Goal: Task Accomplishment & Management: Manage account settings

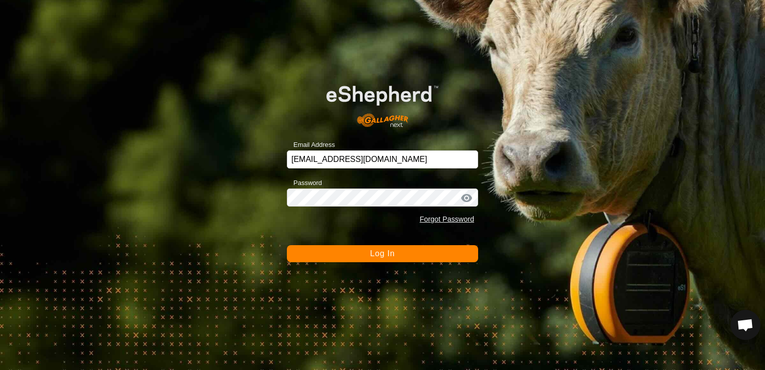
drag, startPoint x: 437, startPoint y: 255, endPoint x: 440, endPoint y: 249, distance: 6.1
click at [439, 251] on button "Log In" at bounding box center [382, 253] width 191 height 17
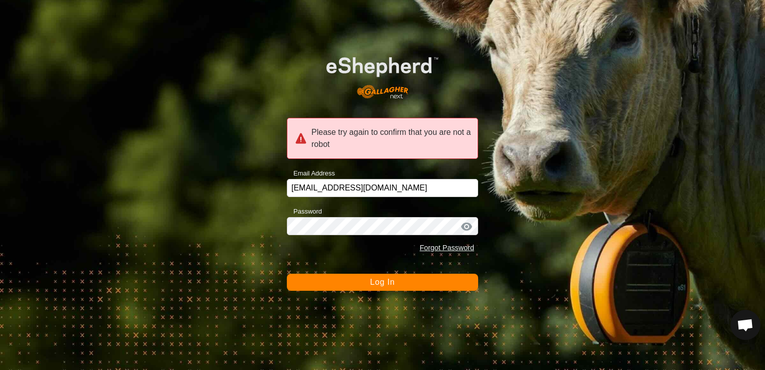
click at [428, 286] on button "Log In" at bounding box center [382, 281] width 191 height 17
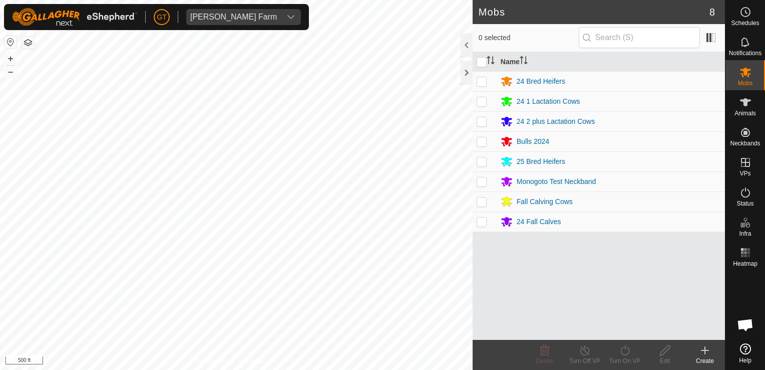
click at [307, 369] on html "[PERSON_NAME] Farm Schedules Notifications Mobs Animals Neckbands VPs Status In…" at bounding box center [382, 185] width 765 height 370
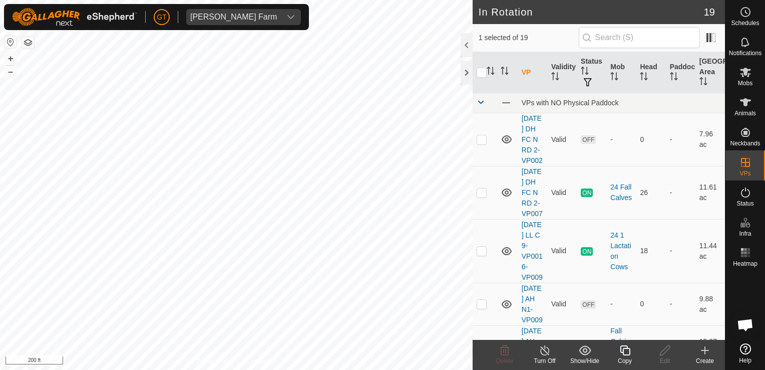
click at [625, 347] on icon at bounding box center [625, 350] width 13 height 12
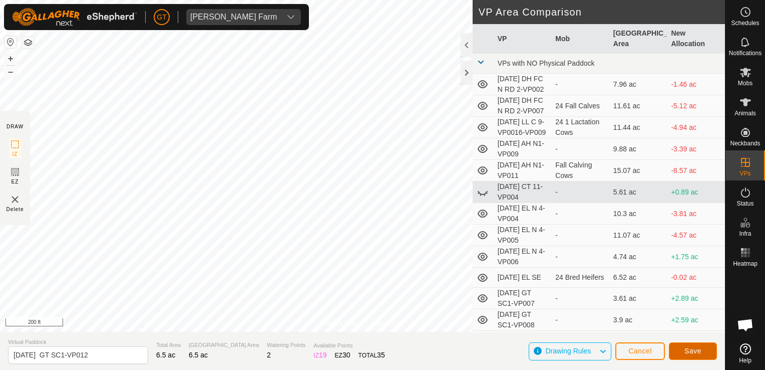
click at [681, 351] on button "Save" at bounding box center [693, 351] width 48 height 18
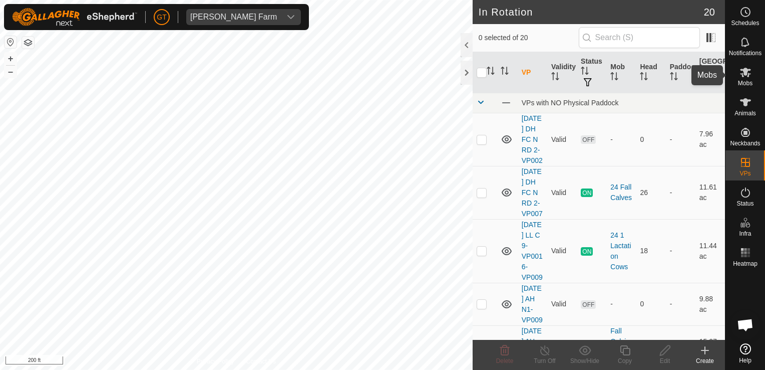
click at [751, 70] on icon at bounding box center [746, 72] width 12 height 12
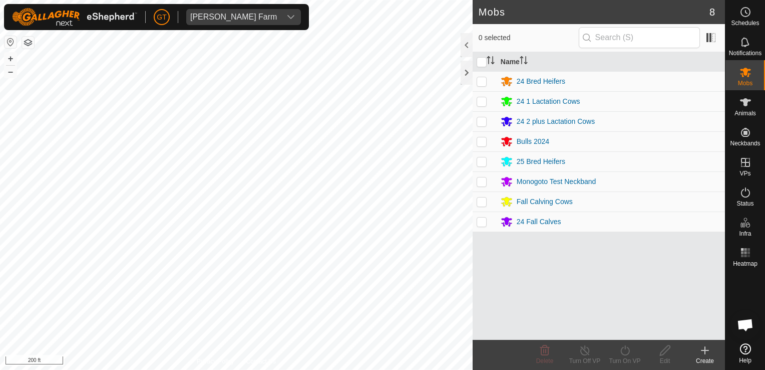
click at [484, 163] on p-checkbox at bounding box center [482, 161] width 10 height 8
checkbox input "true"
click at [622, 350] on icon at bounding box center [625, 350] width 13 height 12
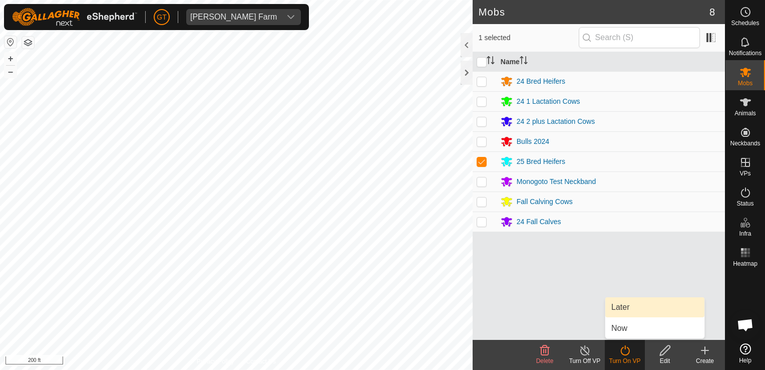
click at [625, 309] on link "Later" at bounding box center [654, 307] width 99 height 20
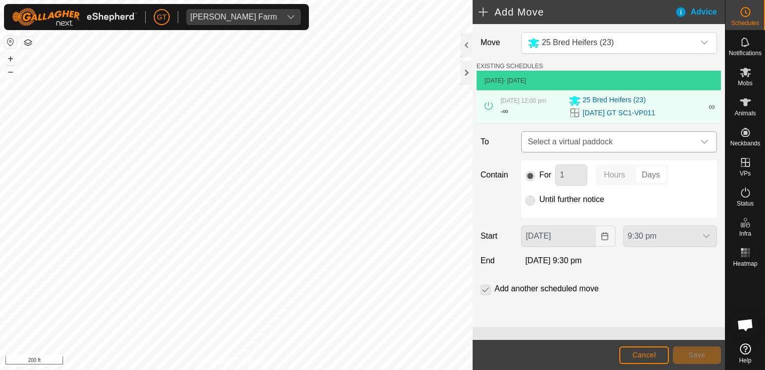
click at [709, 145] on div "dropdown trigger" at bounding box center [705, 142] width 20 height 20
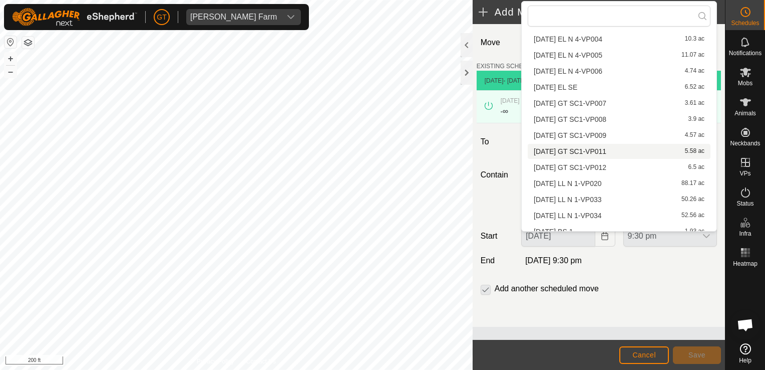
scroll to position [142, 0]
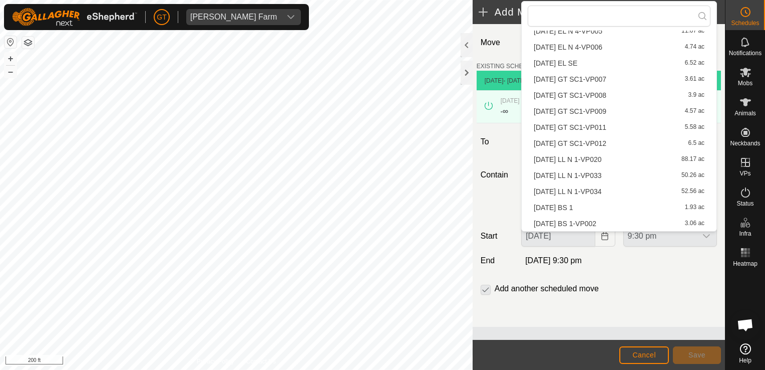
click at [607, 143] on li "[DATE] GT SC1-VP012 6.5 ac" at bounding box center [619, 143] width 183 height 15
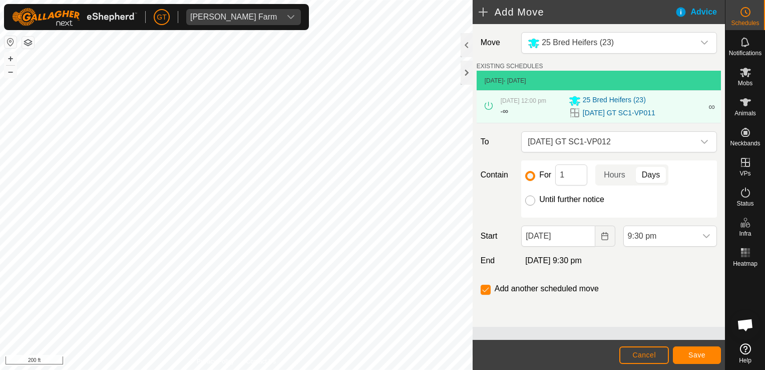
click at [529, 205] on input "Until further notice" at bounding box center [530, 200] width 10 height 10
radio input "true"
checkbox input "false"
click at [605, 240] on icon "Choose Date" at bounding box center [605, 236] width 8 height 8
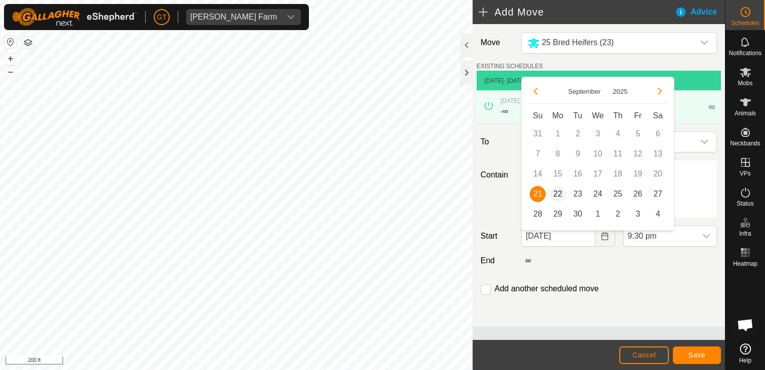
click at [558, 198] on span "22" at bounding box center [558, 194] width 16 height 16
type input "[DATE]"
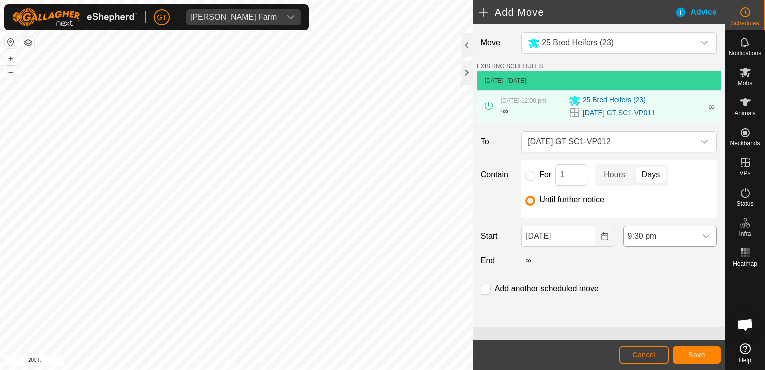
click at [704, 240] on icon "dropdown trigger" at bounding box center [707, 236] width 8 height 8
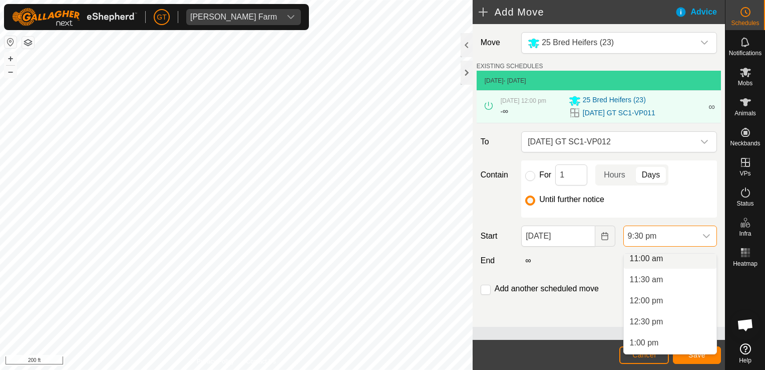
scroll to position [463, 0]
click at [652, 305] on li "12:00 pm" at bounding box center [670, 305] width 93 height 20
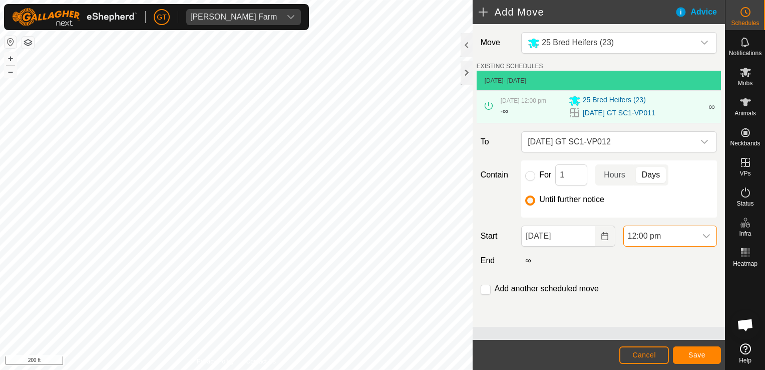
scroll to position [824, 0]
click at [709, 354] on button "Save" at bounding box center [697, 355] width 48 height 18
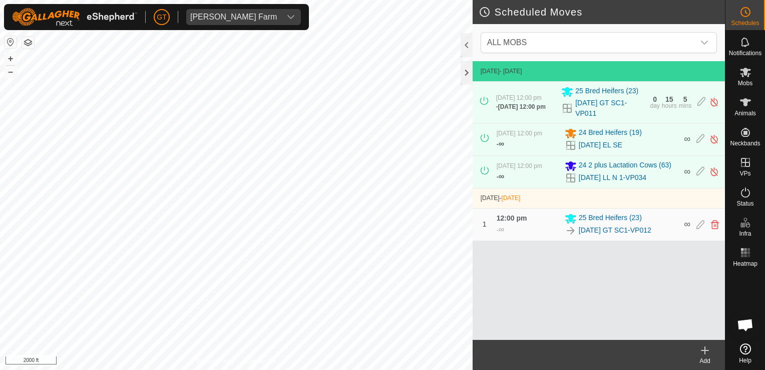
click at [531, 330] on div "Scheduled Moves ALL MOBS [DATE] - [DATE] [DATE] 12:00 pm - [DATE] 12:00 pm 25 B…" at bounding box center [362, 185] width 725 height 370
click at [0, 0] on html "[PERSON_NAME] Farm Schedules Notifications Mobs Animals Neckbands VPs Status In…" at bounding box center [382, 185] width 765 height 370
click at [55, 20] on div "[PERSON_NAME] Farm Schedules Notifications Mobs Animals Neckbands VPs Status In…" at bounding box center [382, 185] width 765 height 370
click at [519, 257] on div "Scheduled Moves ALL MOBS [DATE] - [DATE] [DATE] 12:00 pm - [DATE] 12:00 pm 25 B…" at bounding box center [362, 185] width 725 height 370
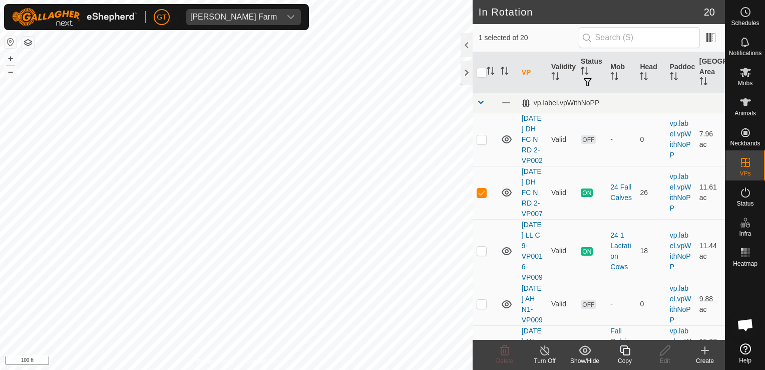
click at [623, 353] on icon at bounding box center [625, 350] width 10 height 10
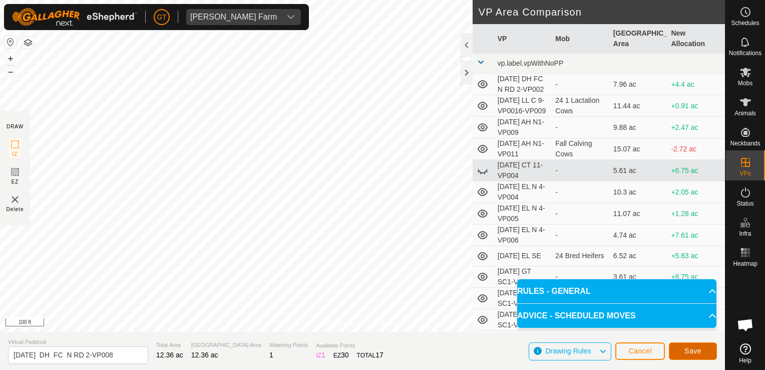
click at [695, 356] on button "Save" at bounding box center [693, 351] width 48 height 18
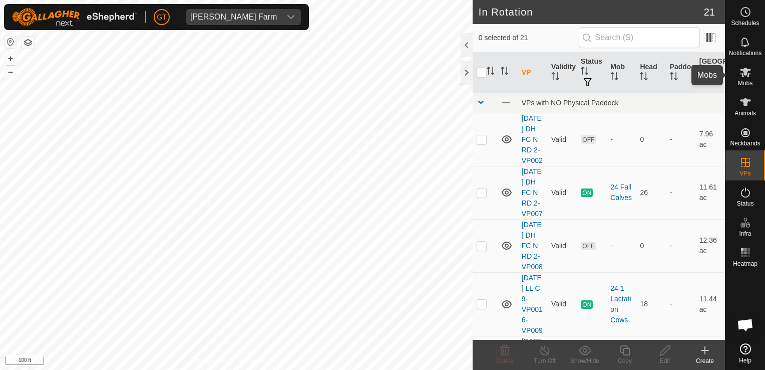
click at [748, 73] on icon at bounding box center [746, 72] width 12 height 12
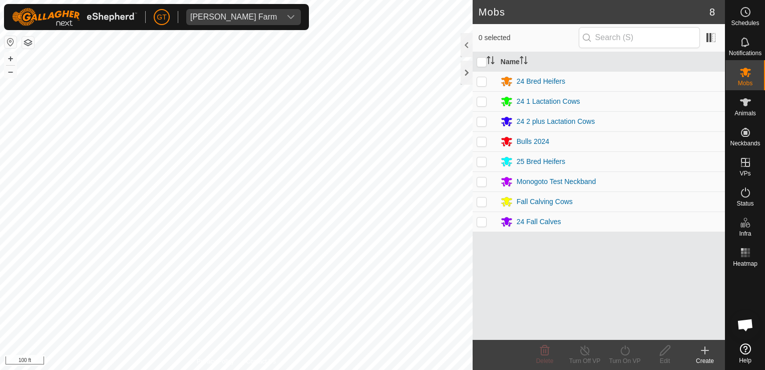
click at [483, 218] on p-checkbox at bounding box center [482, 221] width 10 height 8
checkbox input "true"
click at [614, 349] on turn-on-svg-icon at bounding box center [625, 350] width 40 height 12
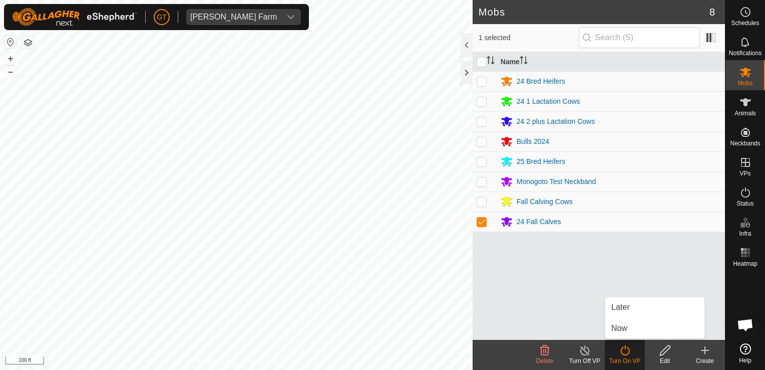
click at [529, 278] on div "Mobs 8 1 selected Name 24 Bred Heifers 24 1 Lactation Cows 24 2 plus Lactation …" at bounding box center [362, 185] width 725 height 370
click at [622, 356] on div "Turn On VP" at bounding box center [625, 360] width 40 height 9
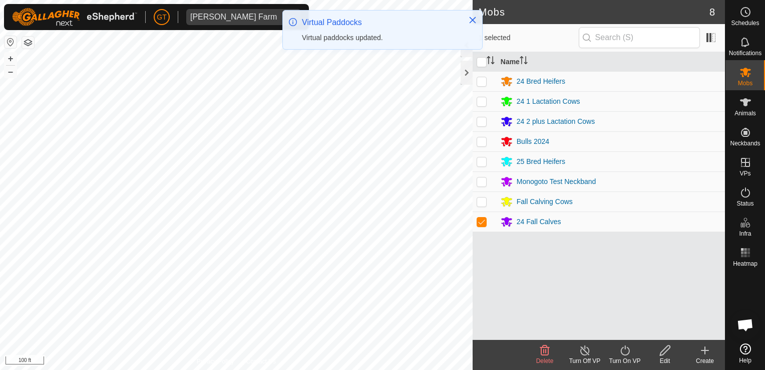
click at [626, 348] on icon at bounding box center [625, 350] width 13 height 12
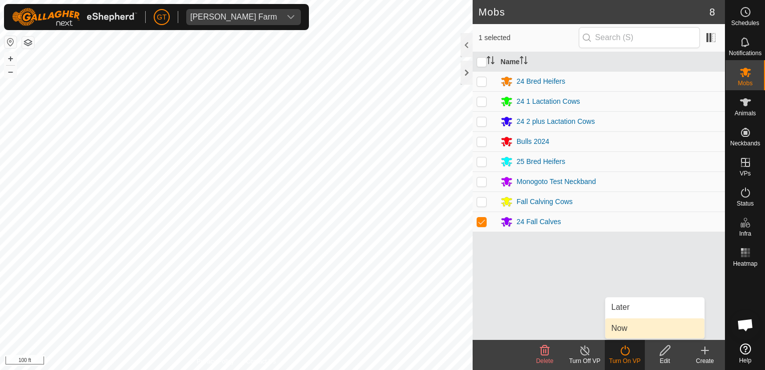
click at [629, 336] on link "Now" at bounding box center [654, 328] width 99 height 20
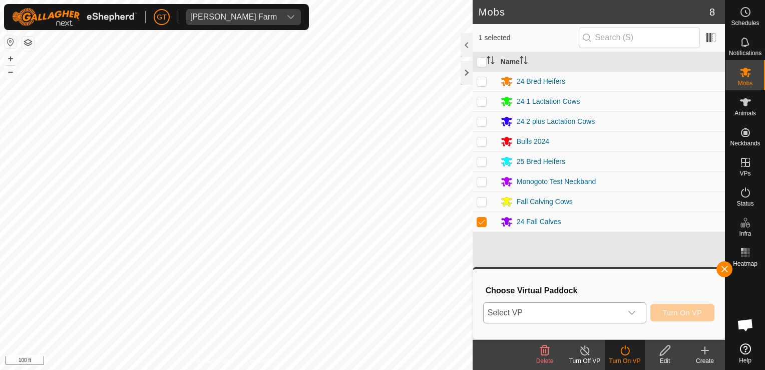
click at [636, 315] on icon "dropdown trigger" at bounding box center [632, 313] width 8 height 8
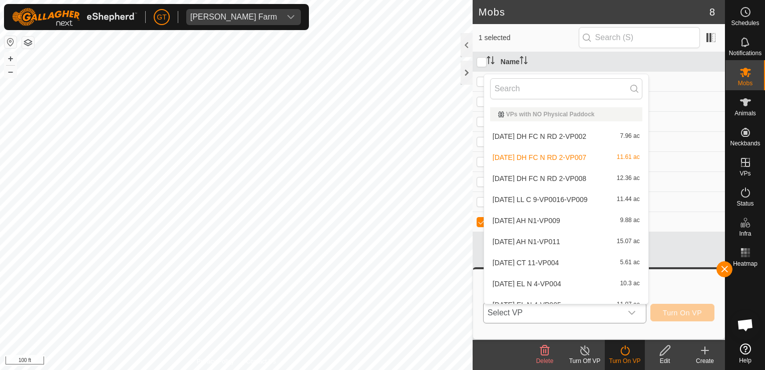
scroll to position [11, 0]
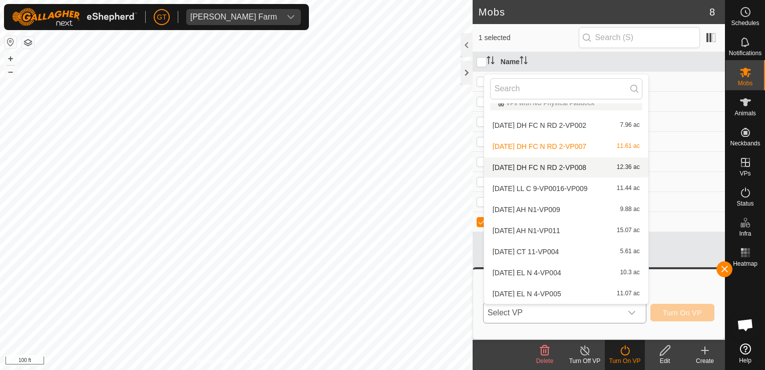
click at [578, 165] on li "[DATE] DH FC N RD 2-VP008 12.36 ac" at bounding box center [566, 167] width 164 height 20
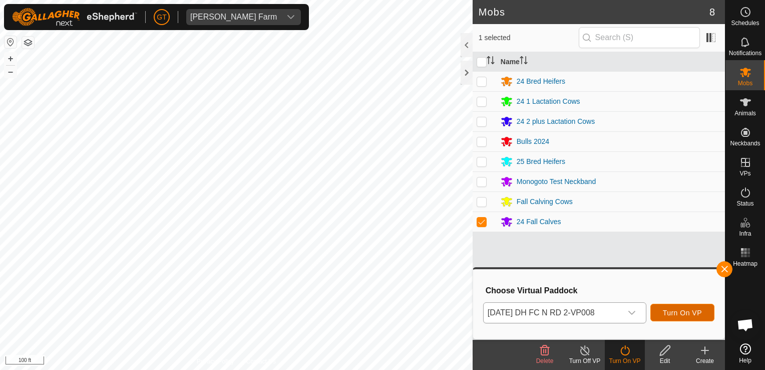
click at [681, 314] on span "Turn On VP" at bounding box center [682, 313] width 39 height 8
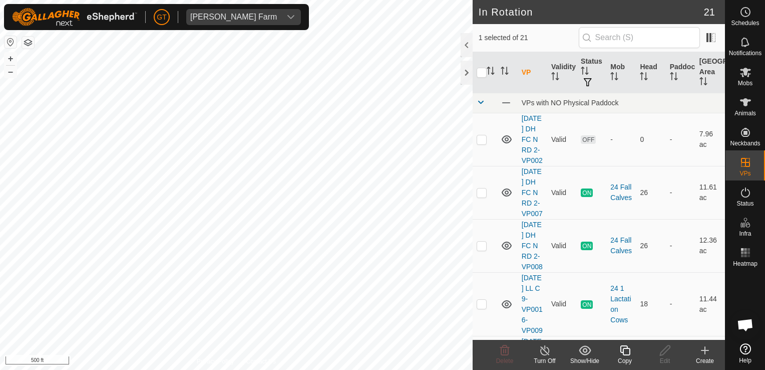
checkbox input "true"
checkbox input "false"
checkbox input "true"
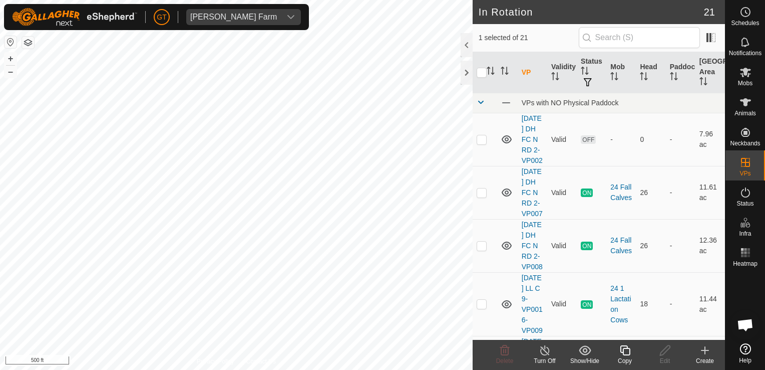
checkbox input "false"
click at [503, 353] on icon at bounding box center [505, 350] width 10 height 10
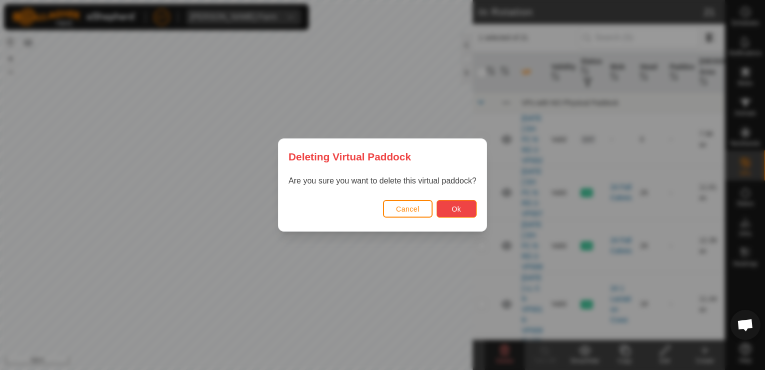
click at [442, 201] on button "Ok" at bounding box center [457, 209] width 40 height 18
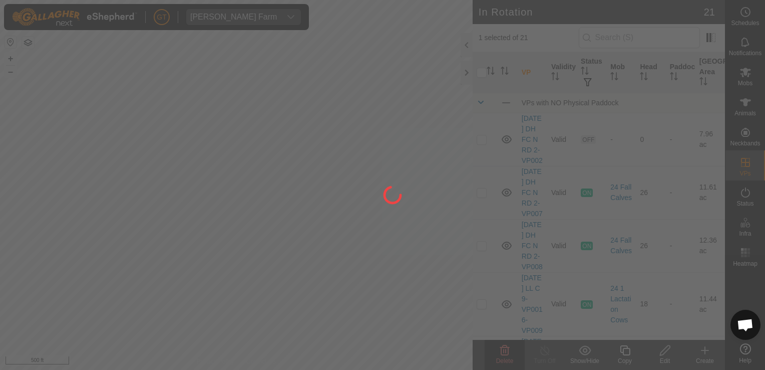
checkbox input "false"
click at [319, 215] on div at bounding box center [382, 185] width 765 height 370
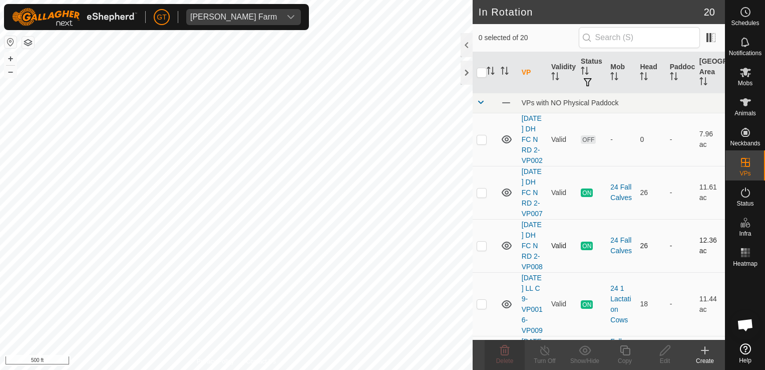
checkbox input "true"
click at [627, 350] on icon at bounding box center [625, 350] width 13 height 12
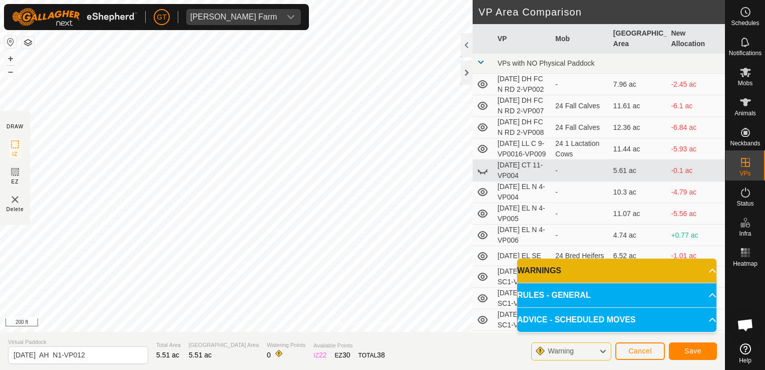
click at [707, 270] on p-accordion-header "WARNINGS" at bounding box center [616, 270] width 199 height 24
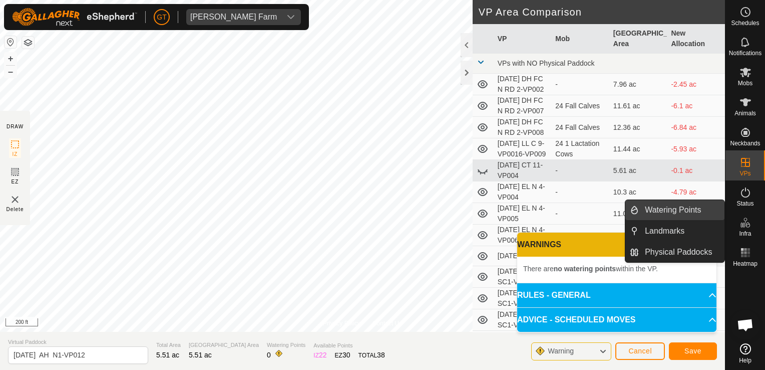
click at [670, 207] on link "Watering Points" at bounding box center [682, 210] width 86 height 20
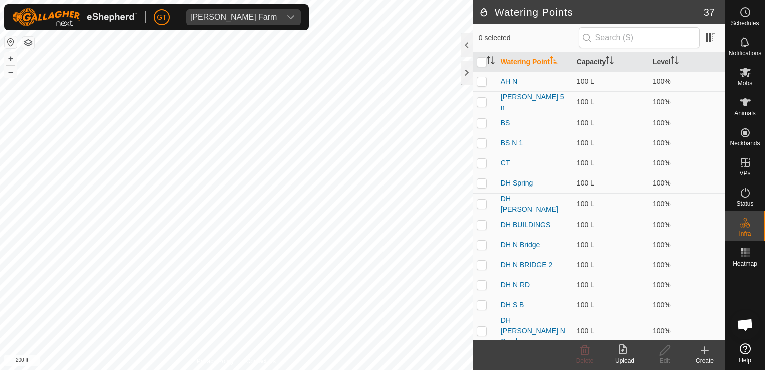
click at [706, 347] on icon at bounding box center [705, 350] width 12 height 12
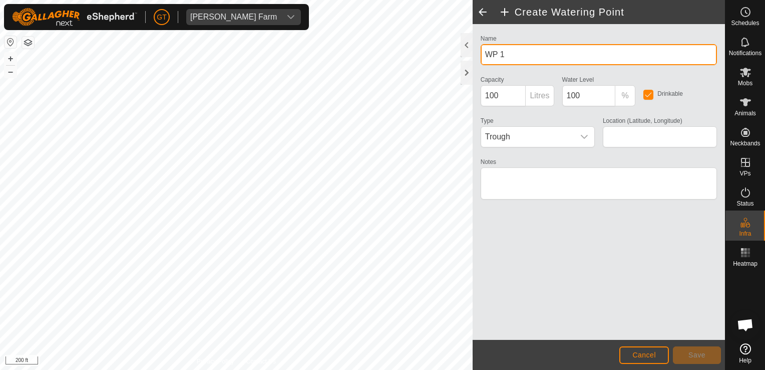
click at [533, 45] on input "WP 1" at bounding box center [599, 54] width 236 height 21
type input "W"
type input "AH BUILDINGS"
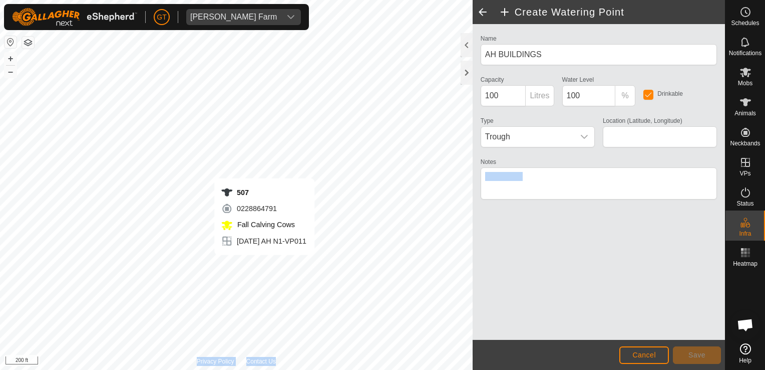
click at [262, 263] on div "Create Watering Point Name AH BUILDINGS Capacity 100 Litres Water Level 100 % D…" at bounding box center [362, 185] width 725 height 370
type input "42.272657, -90.073716"
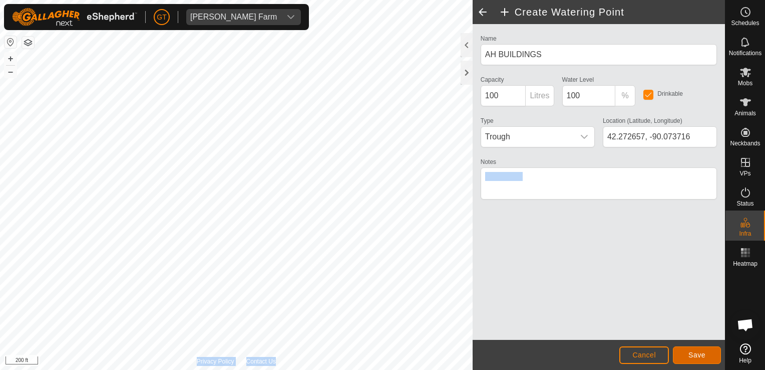
click at [687, 352] on button "Save" at bounding box center [697, 355] width 48 height 18
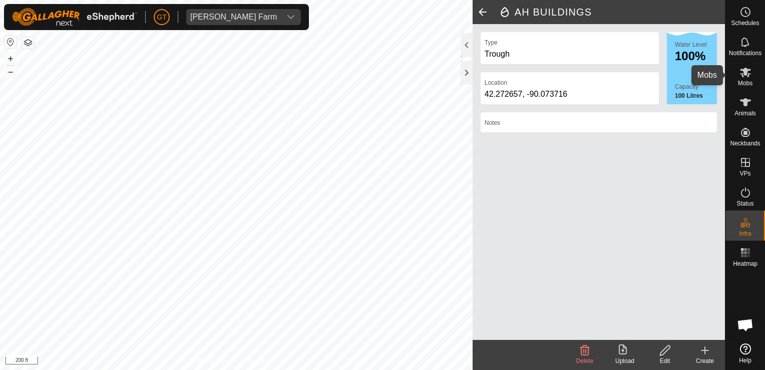
click at [740, 84] on span "Mobs" at bounding box center [745, 83] width 15 height 6
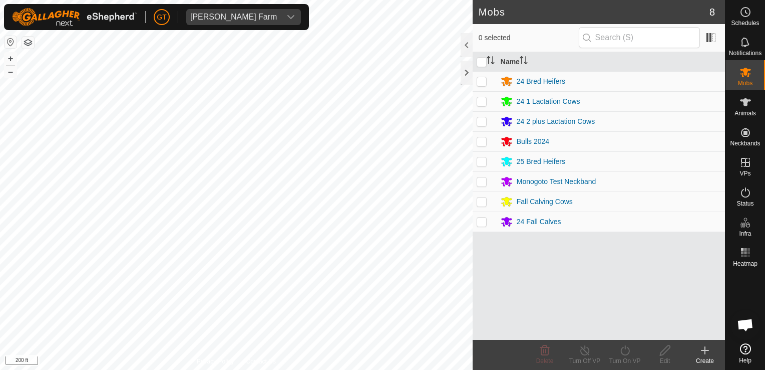
click at [480, 200] on p-checkbox at bounding box center [482, 201] width 10 height 8
checkbox input "true"
click at [623, 354] on icon at bounding box center [625, 350] width 9 height 10
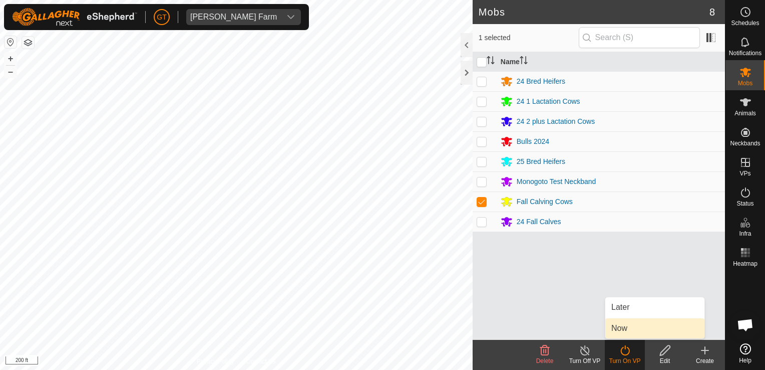
click at [633, 324] on link "Now" at bounding box center [654, 328] width 99 height 20
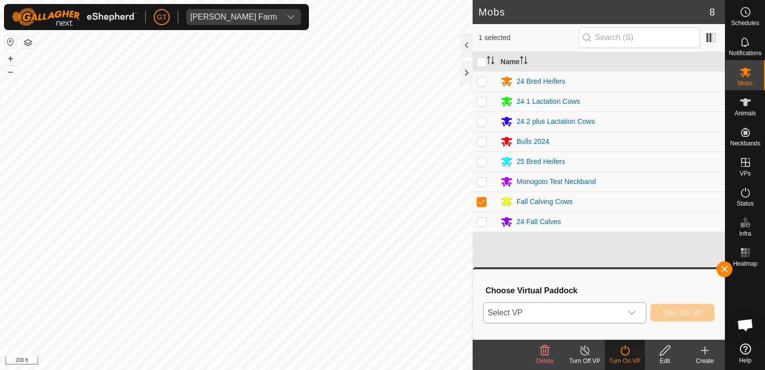
click at [633, 315] on icon "dropdown trigger" at bounding box center [632, 313] width 8 height 8
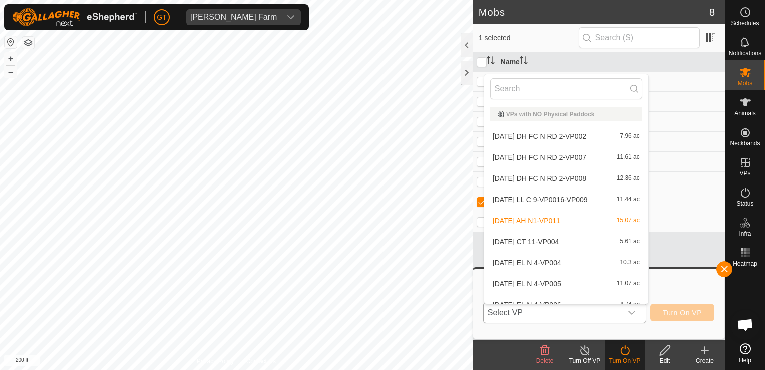
scroll to position [11, 0]
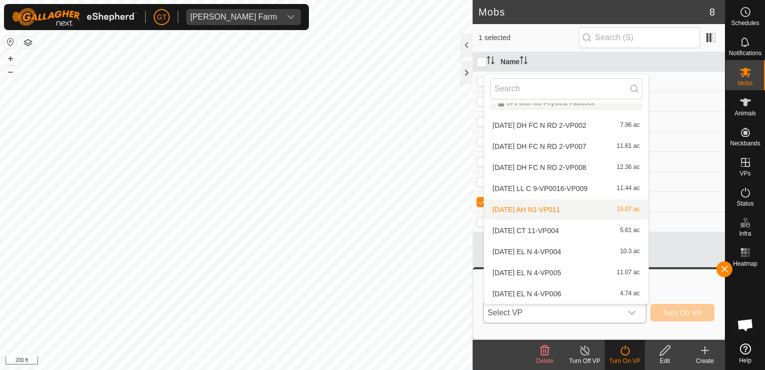
click at [563, 211] on li "[DATE] AH N1-VP011 15.07 ac" at bounding box center [566, 209] width 164 height 20
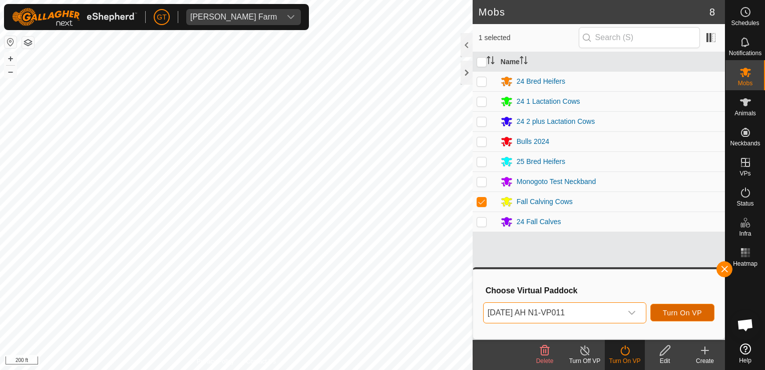
click at [673, 316] on span "Turn On VP" at bounding box center [682, 313] width 39 height 8
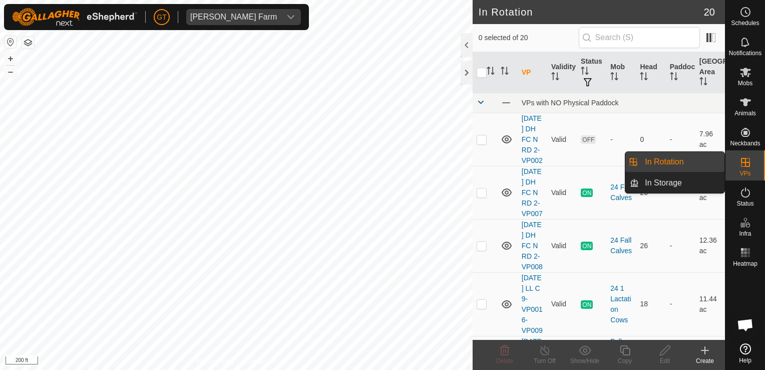
click at [653, 167] on link "In Rotation" at bounding box center [682, 162] width 86 height 20
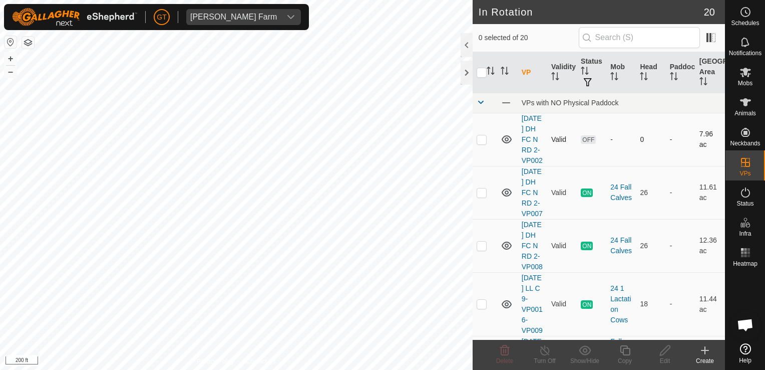
checkbox input "true"
click at [626, 351] on icon at bounding box center [625, 350] width 13 height 12
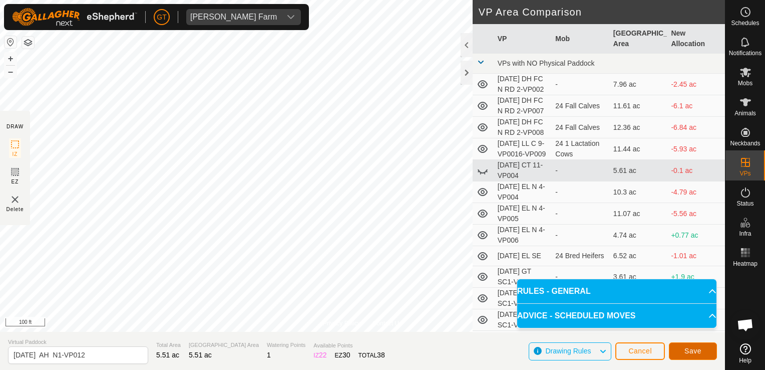
click at [691, 356] on button "Save" at bounding box center [693, 351] width 48 height 18
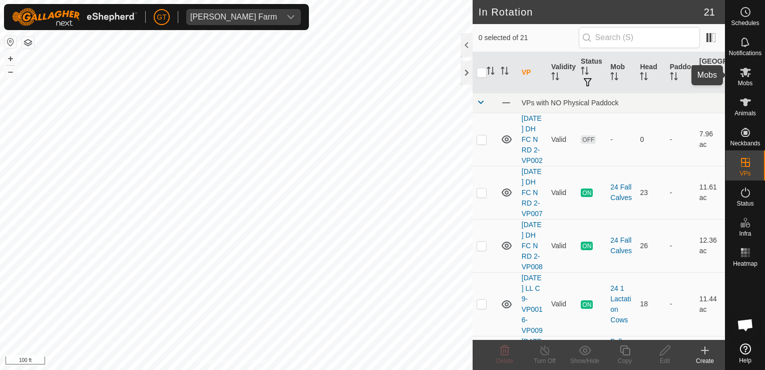
click at [733, 75] on div "Mobs" at bounding box center [746, 75] width 40 height 30
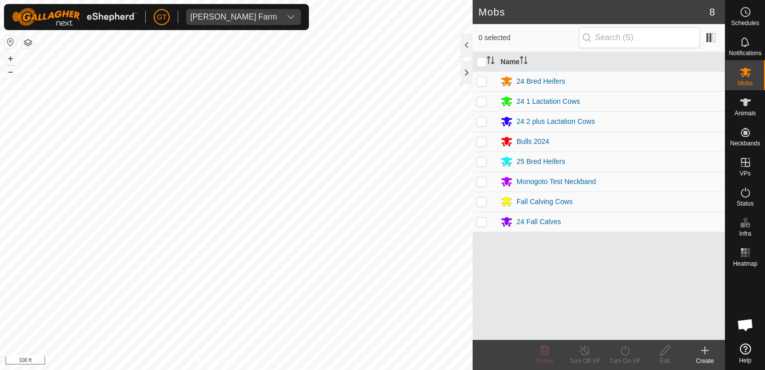
click at [483, 199] on p-checkbox at bounding box center [482, 201] width 10 height 8
checkbox input "true"
click at [625, 351] on icon at bounding box center [625, 350] width 13 height 12
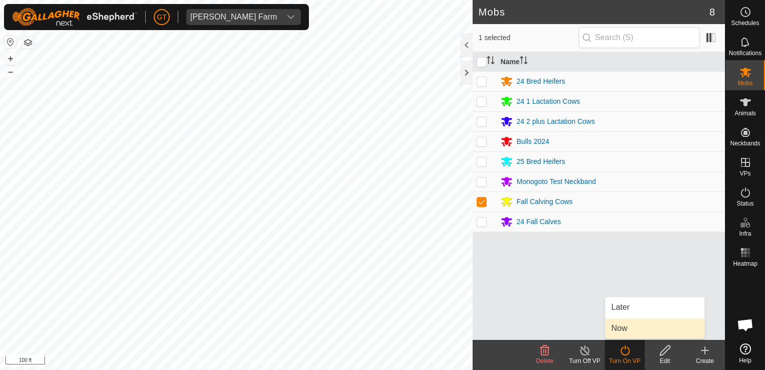
click at [614, 323] on link "Now" at bounding box center [654, 328] width 99 height 20
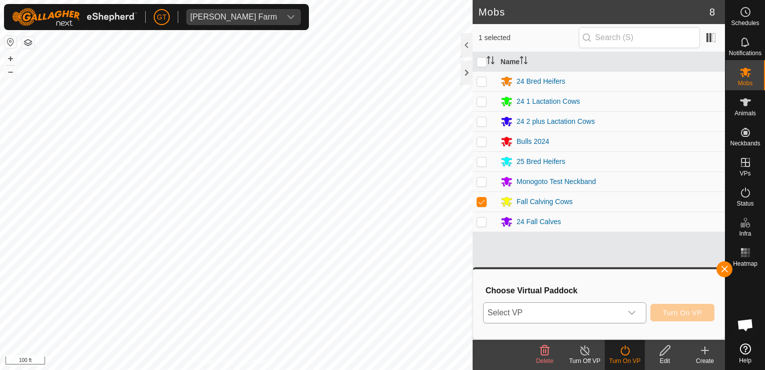
click at [633, 311] on icon "dropdown trigger" at bounding box center [632, 313] width 8 height 8
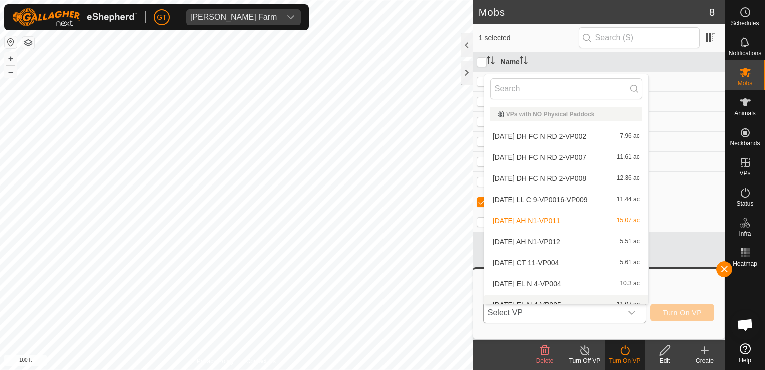
scroll to position [11, 0]
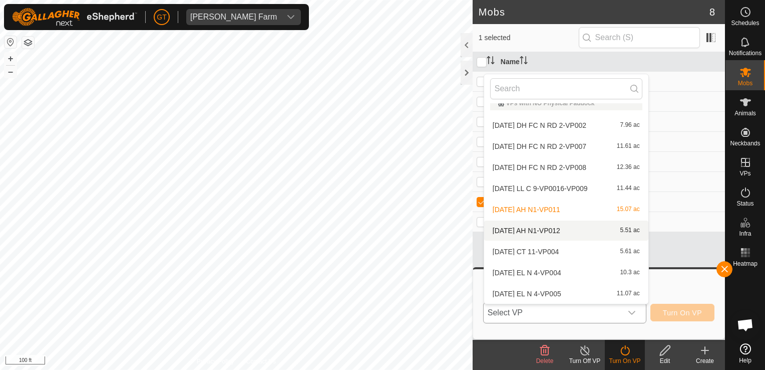
click at [541, 227] on li "[DATE] AH N1-VP012 5.51 ac" at bounding box center [566, 230] width 164 height 20
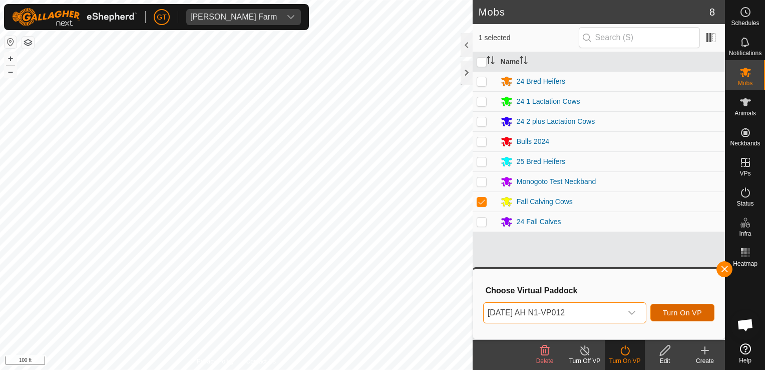
click at [690, 309] on span "Turn On VP" at bounding box center [682, 313] width 39 height 8
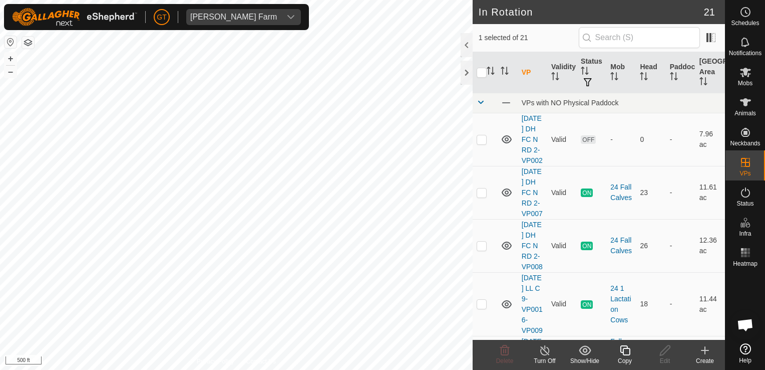
checkbox input "true"
checkbox input "false"
click at [506, 347] on icon at bounding box center [505, 350] width 10 height 10
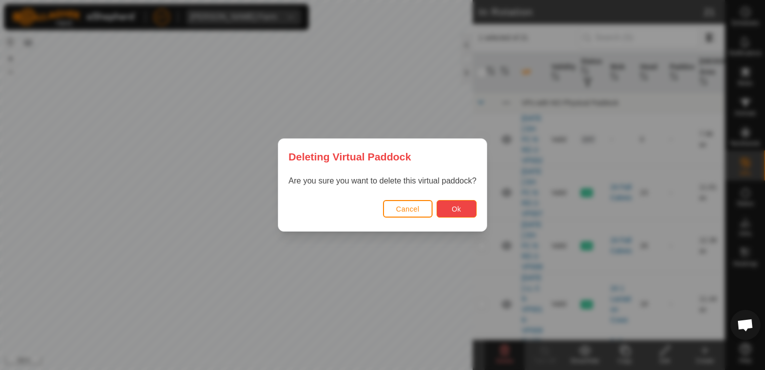
click at [442, 204] on button "Ok" at bounding box center [457, 209] width 40 height 18
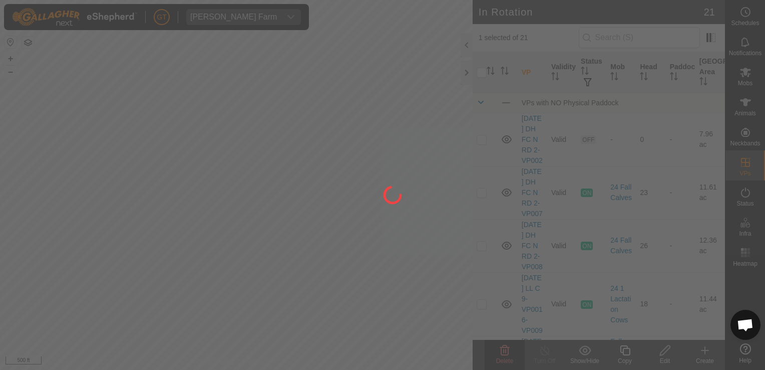
checkbox input "false"
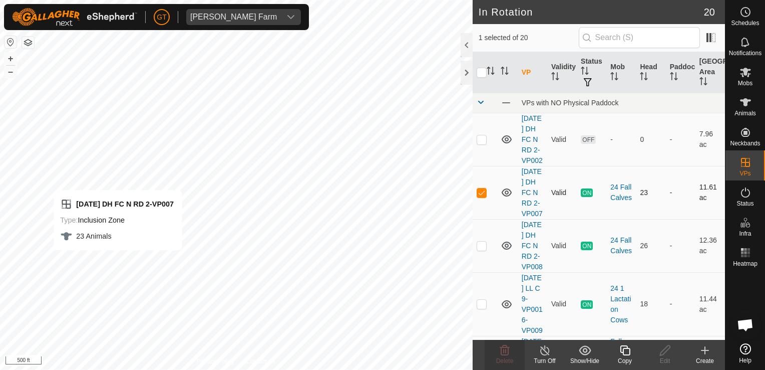
checkbox input "false"
checkbox input "true"
checkbox input "false"
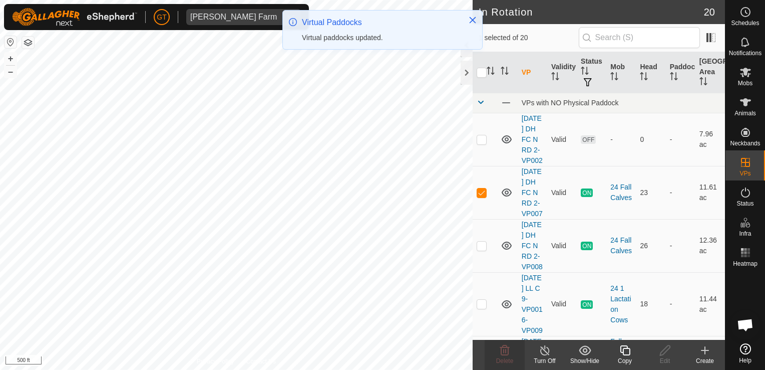
checkbox input "false"
checkbox input "true"
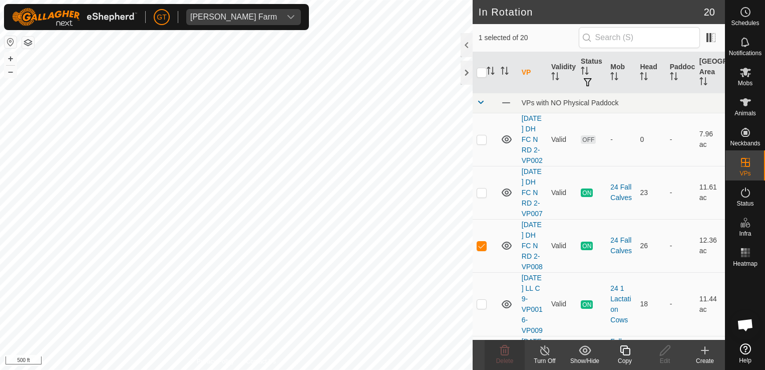
checkbox input "true"
checkbox input "false"
checkbox input "true"
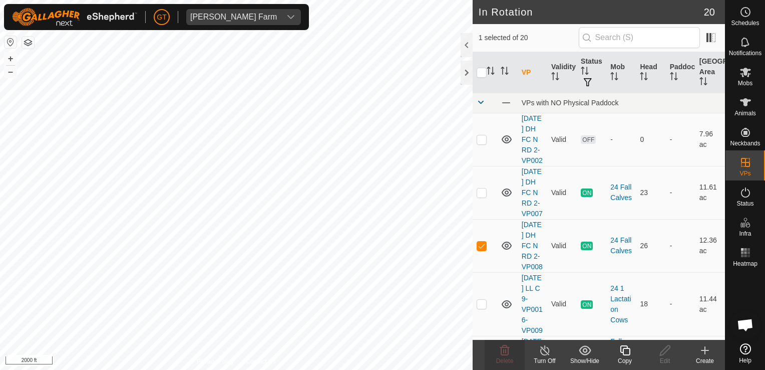
checkbox input "false"
click at [479, 196] on p-checkbox at bounding box center [482, 192] width 10 height 8
checkbox input "false"
